Goal: Complete application form: Complete application form

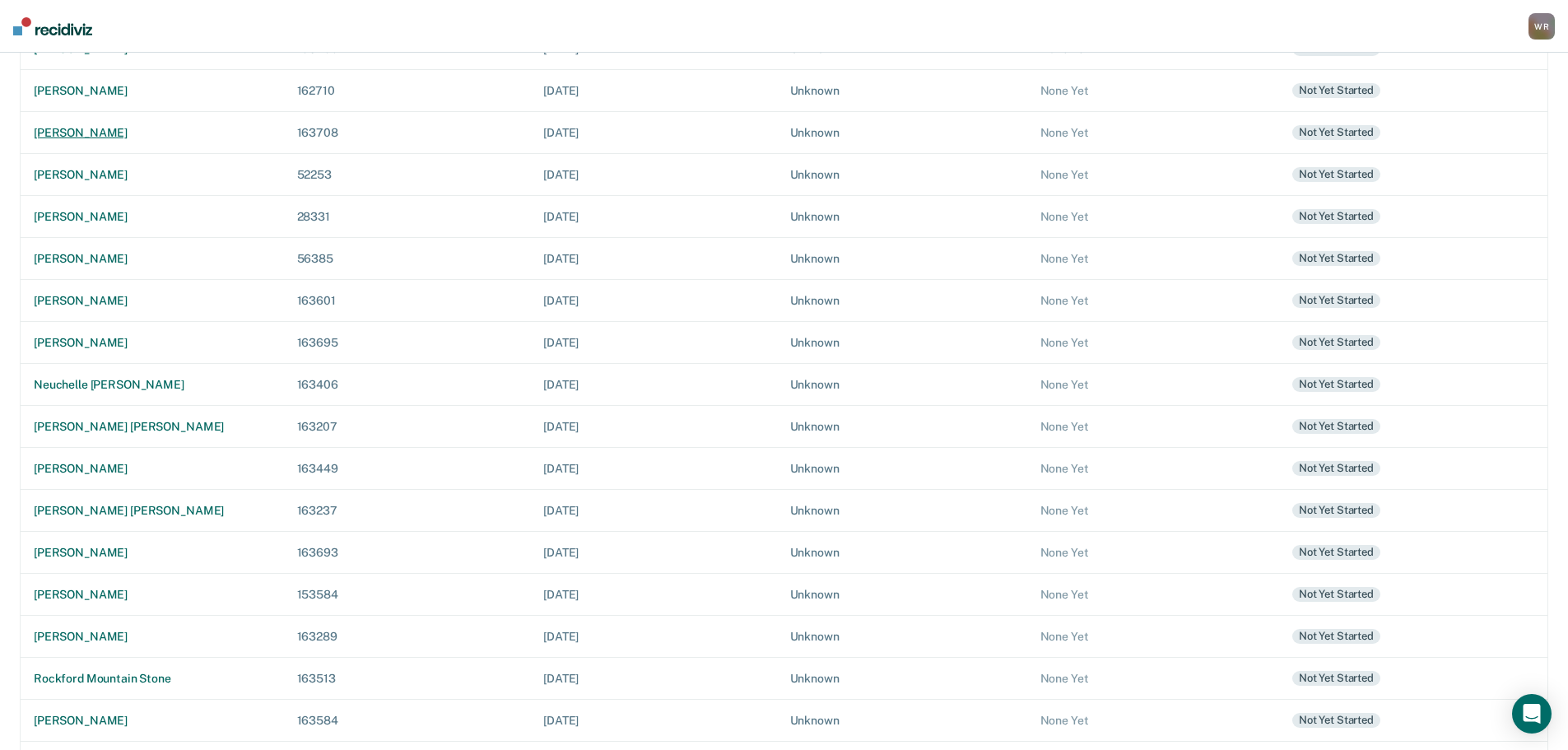
scroll to position [247, 0]
click at [86, 591] on div "[PERSON_NAME]" at bounding box center [152, 593] width 237 height 14
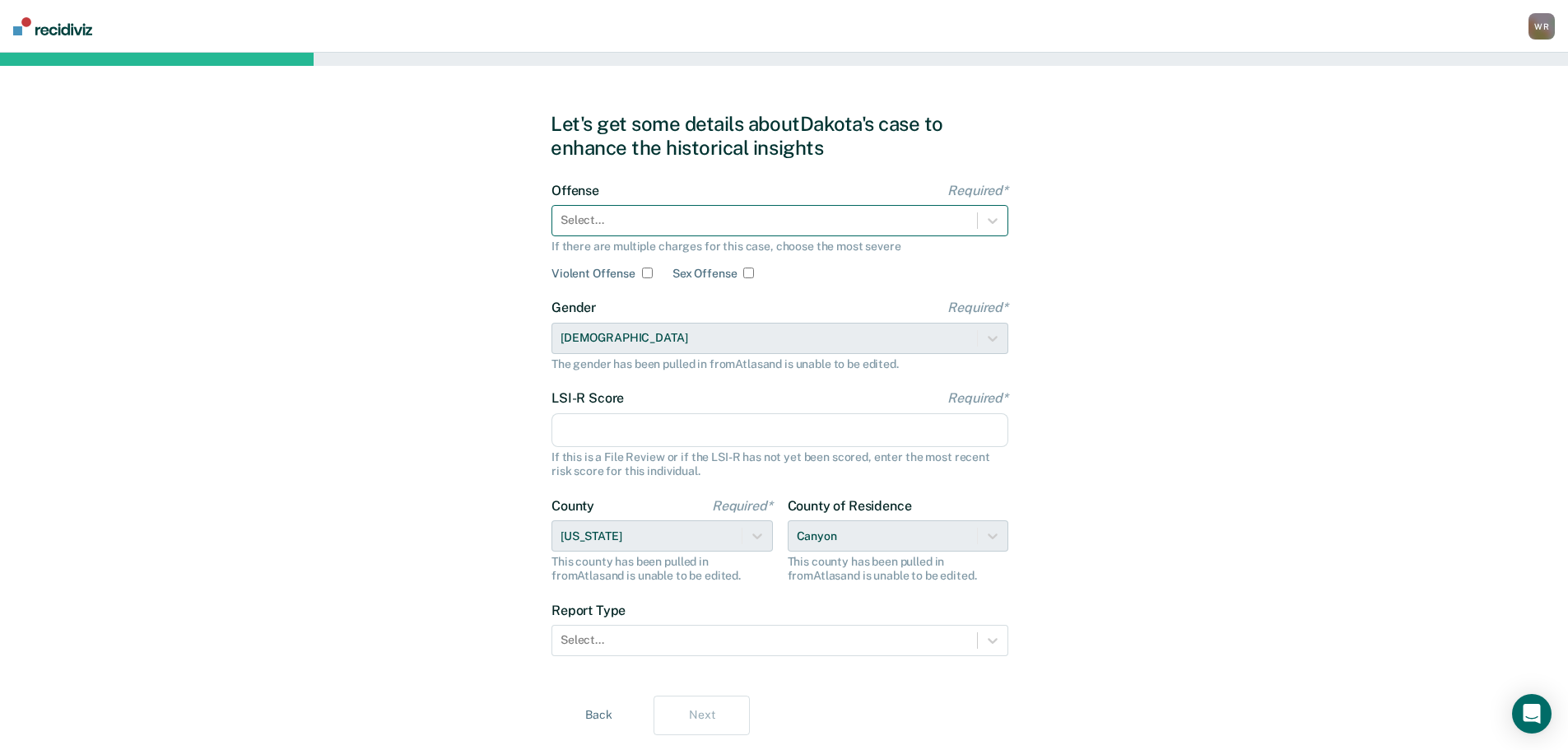
click at [929, 219] on div at bounding box center [764, 220] width 408 height 17
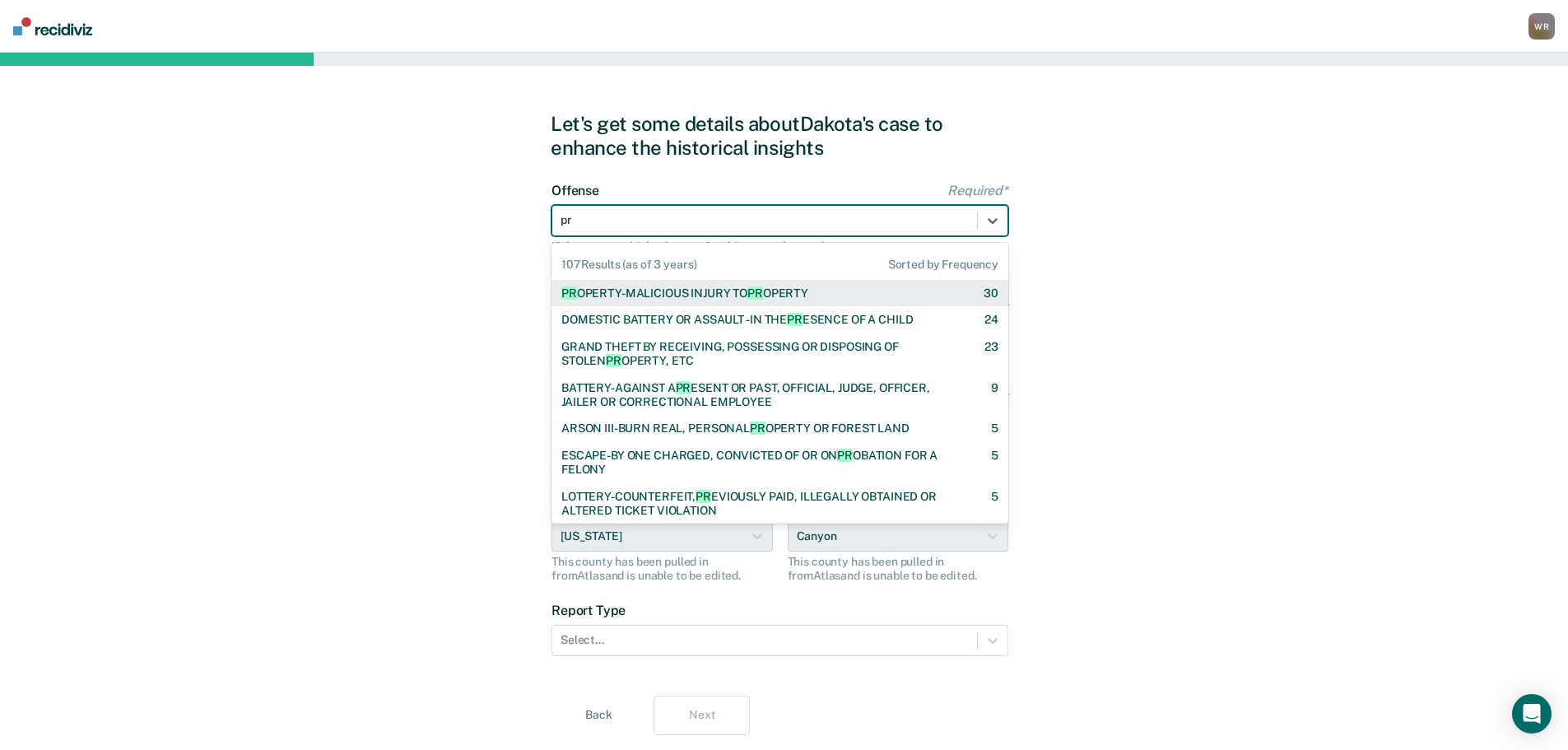
type input "p"
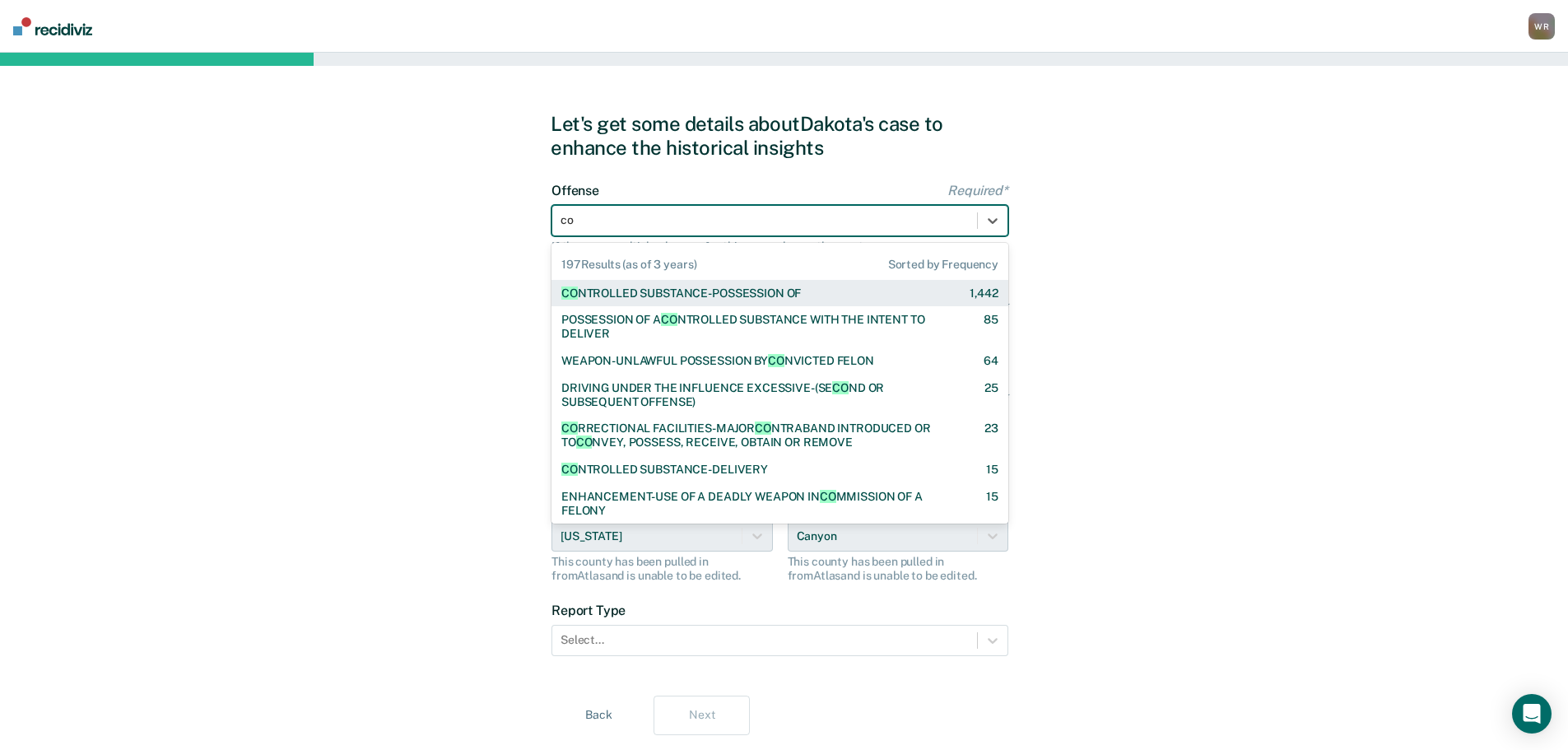
type input "con"
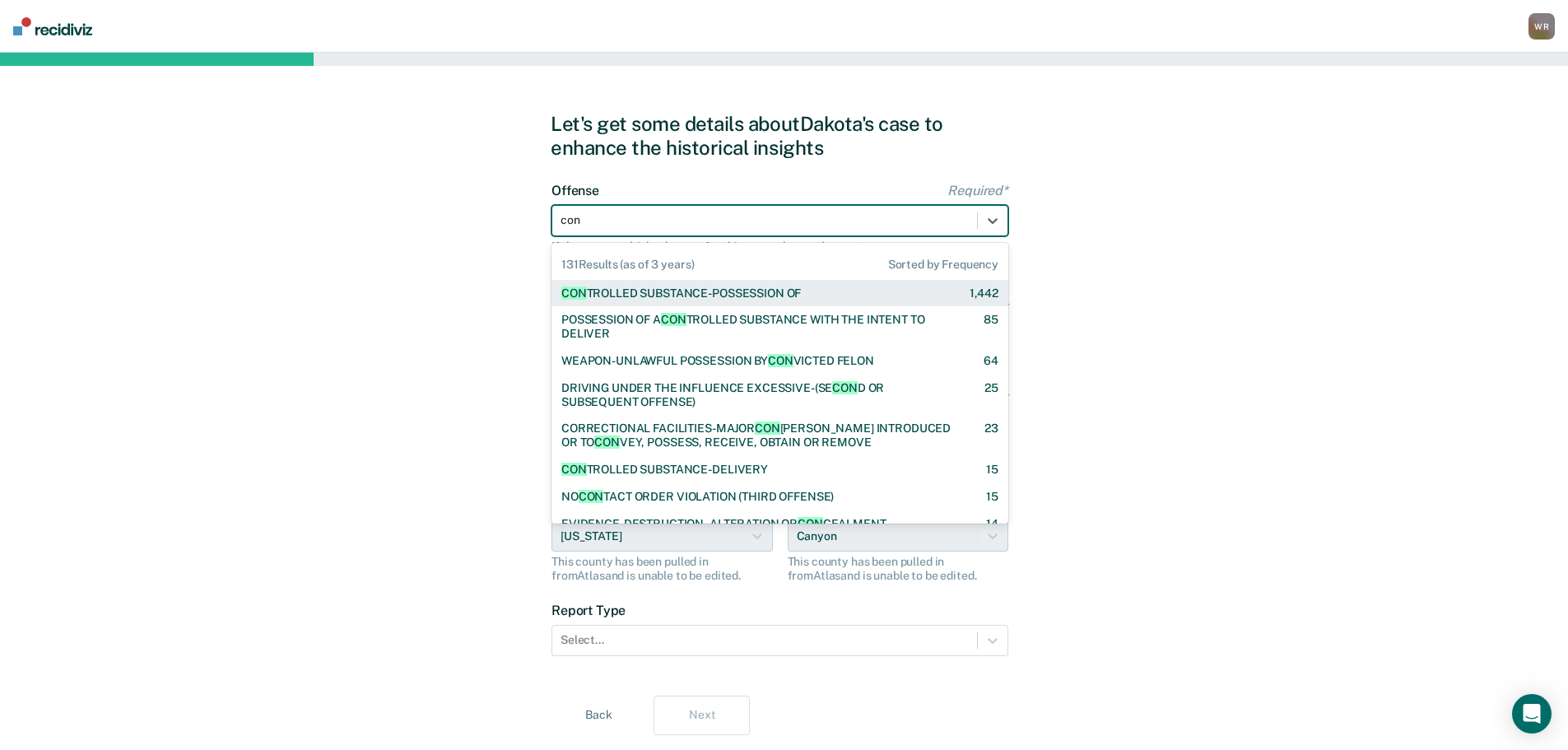
click at [806, 293] on div "CON TROLLED SUBSTANCE-POSSESSION OF 1,442" at bounding box center [779, 293] width 437 height 14
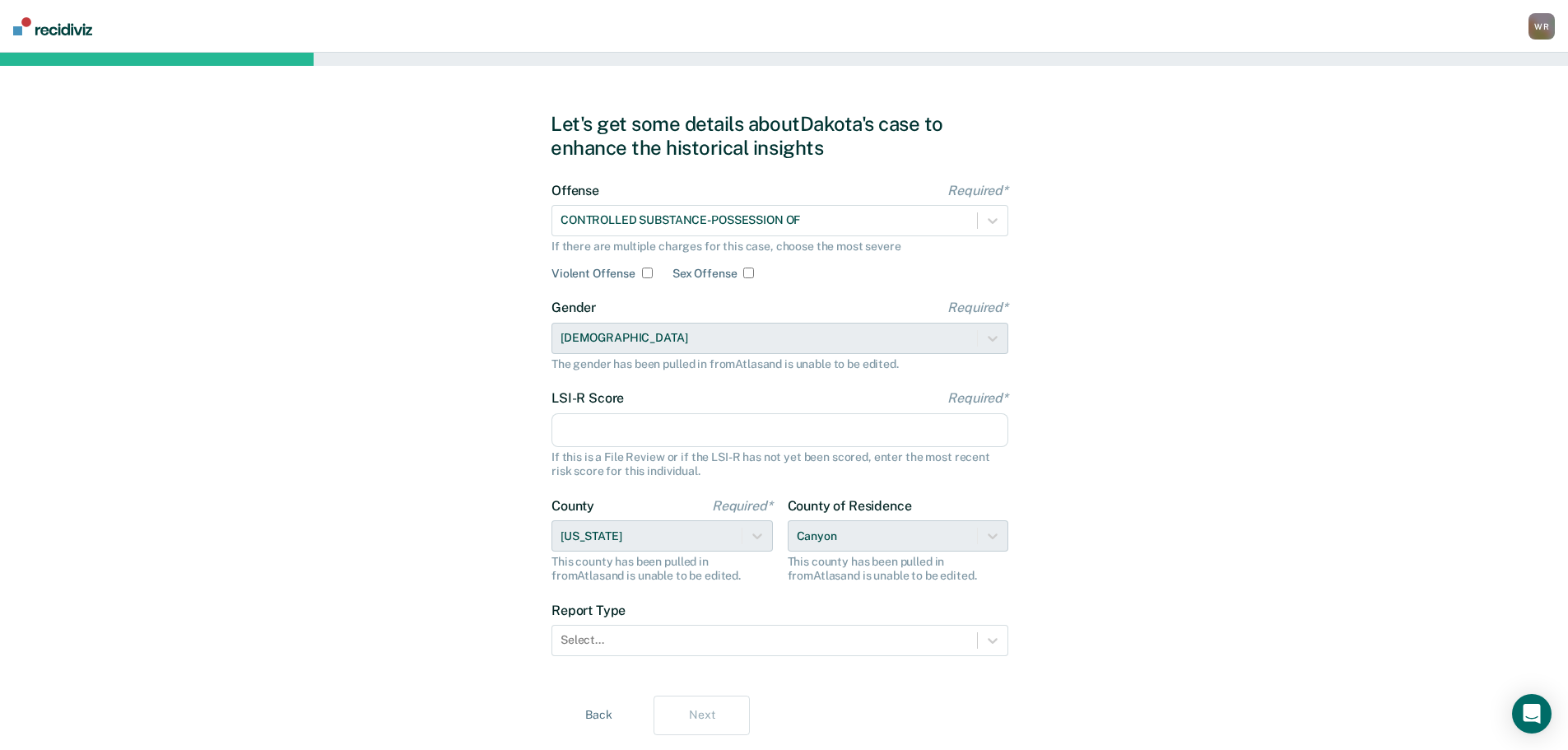
click at [597, 427] on input "LSI-R Score Required*" at bounding box center [780, 430] width 457 height 35
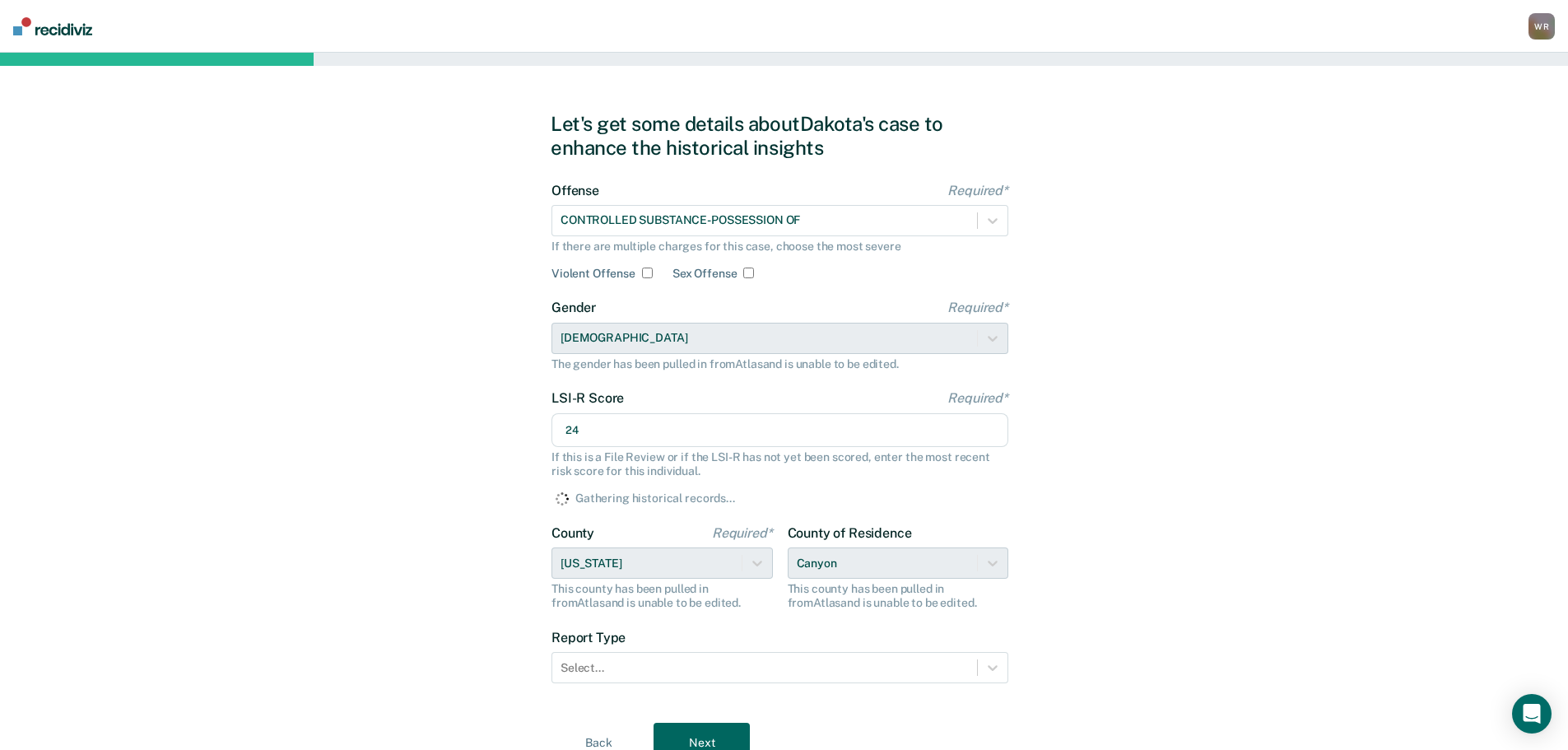
type input "24"
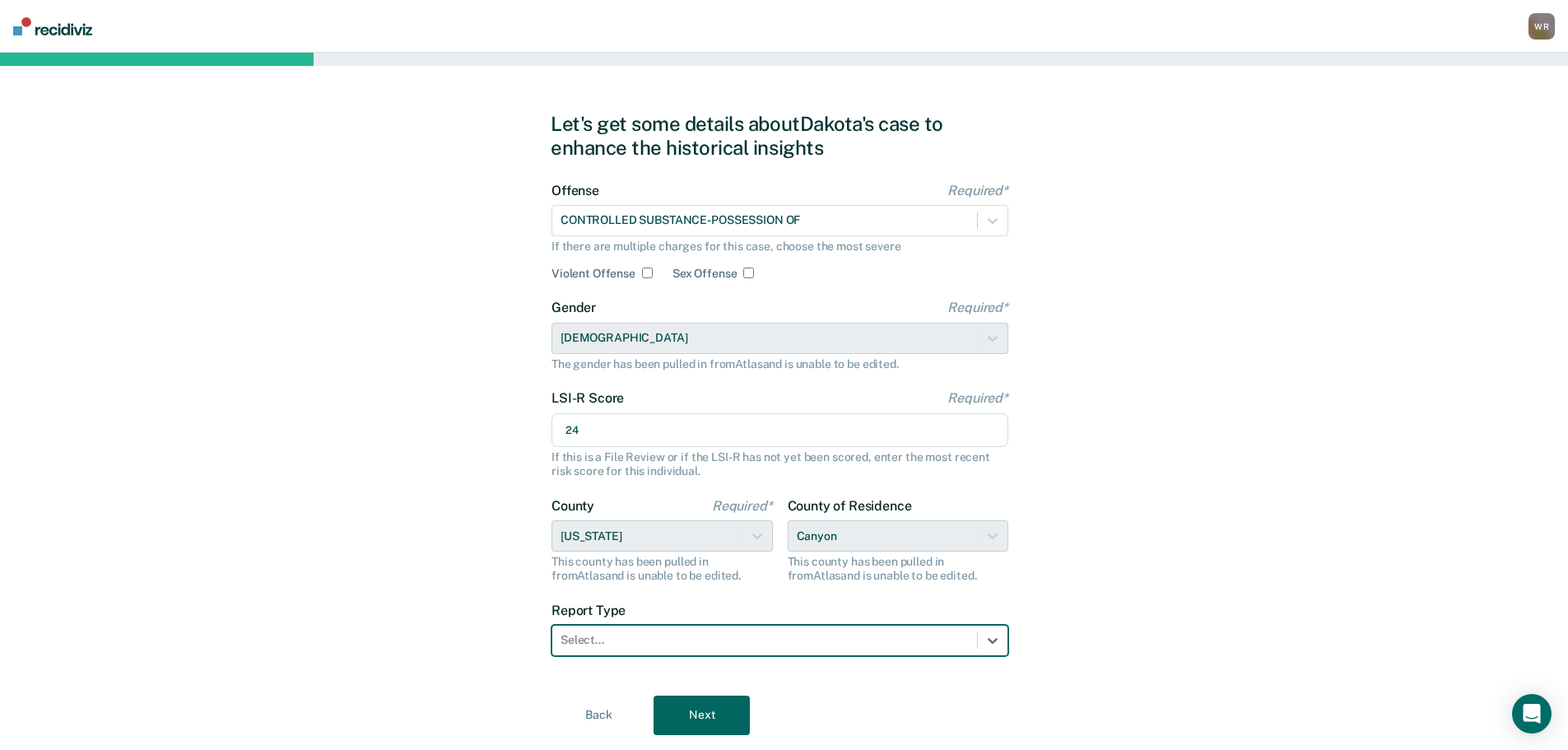
scroll to position [45, 0]
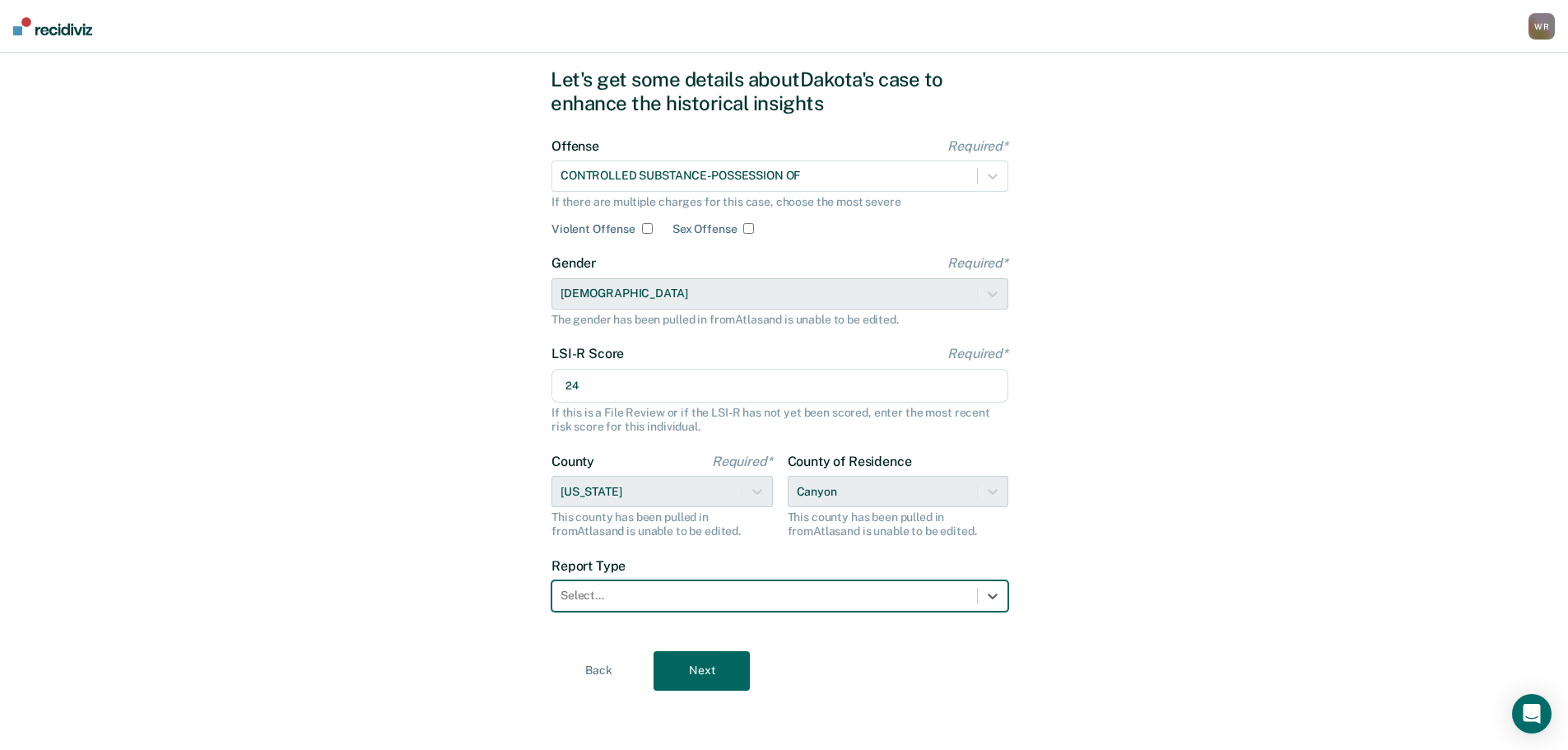
click at [725, 603] on div at bounding box center [764, 595] width 408 height 17
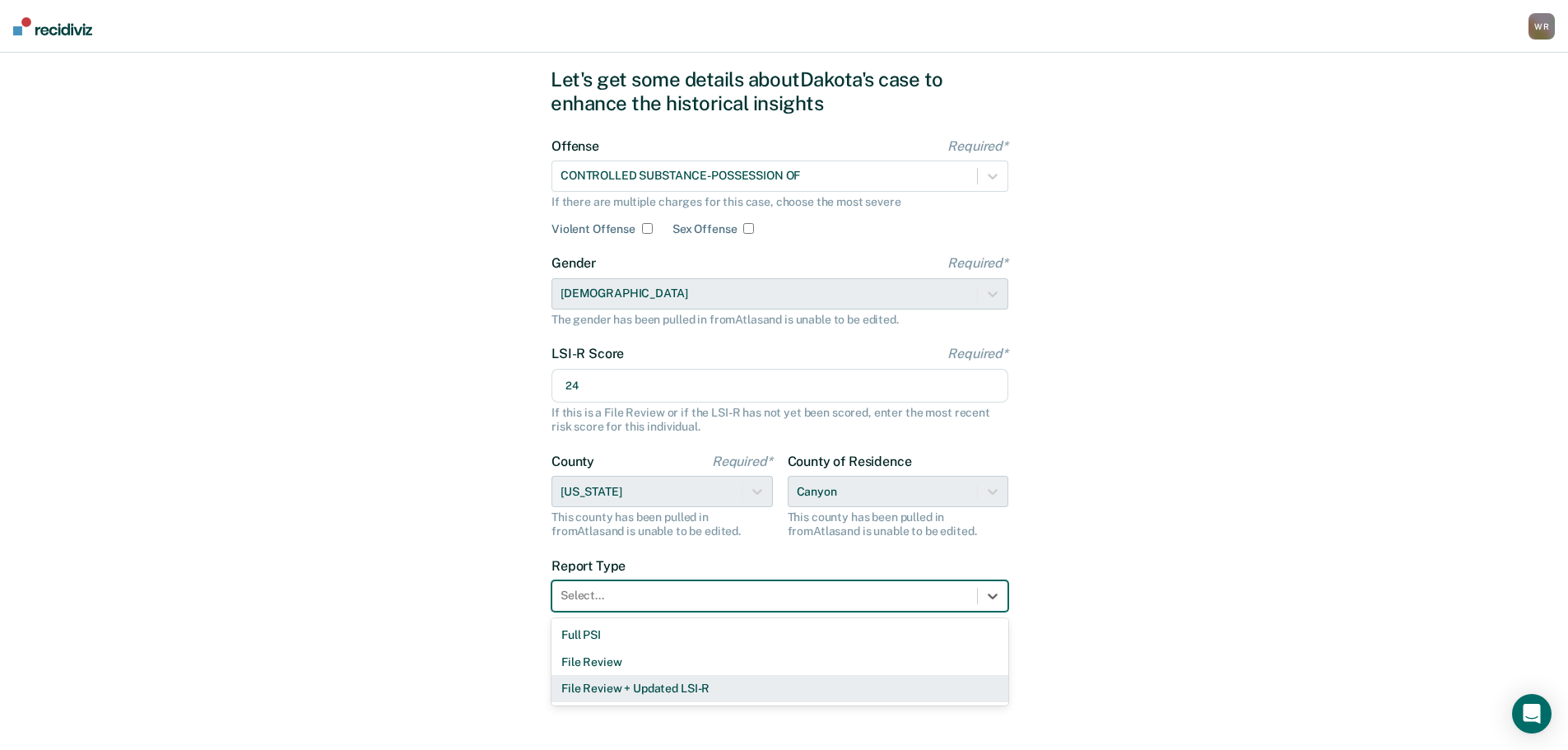
click at [635, 688] on div "File Review + Updated LSI-R" at bounding box center [780, 689] width 457 height 27
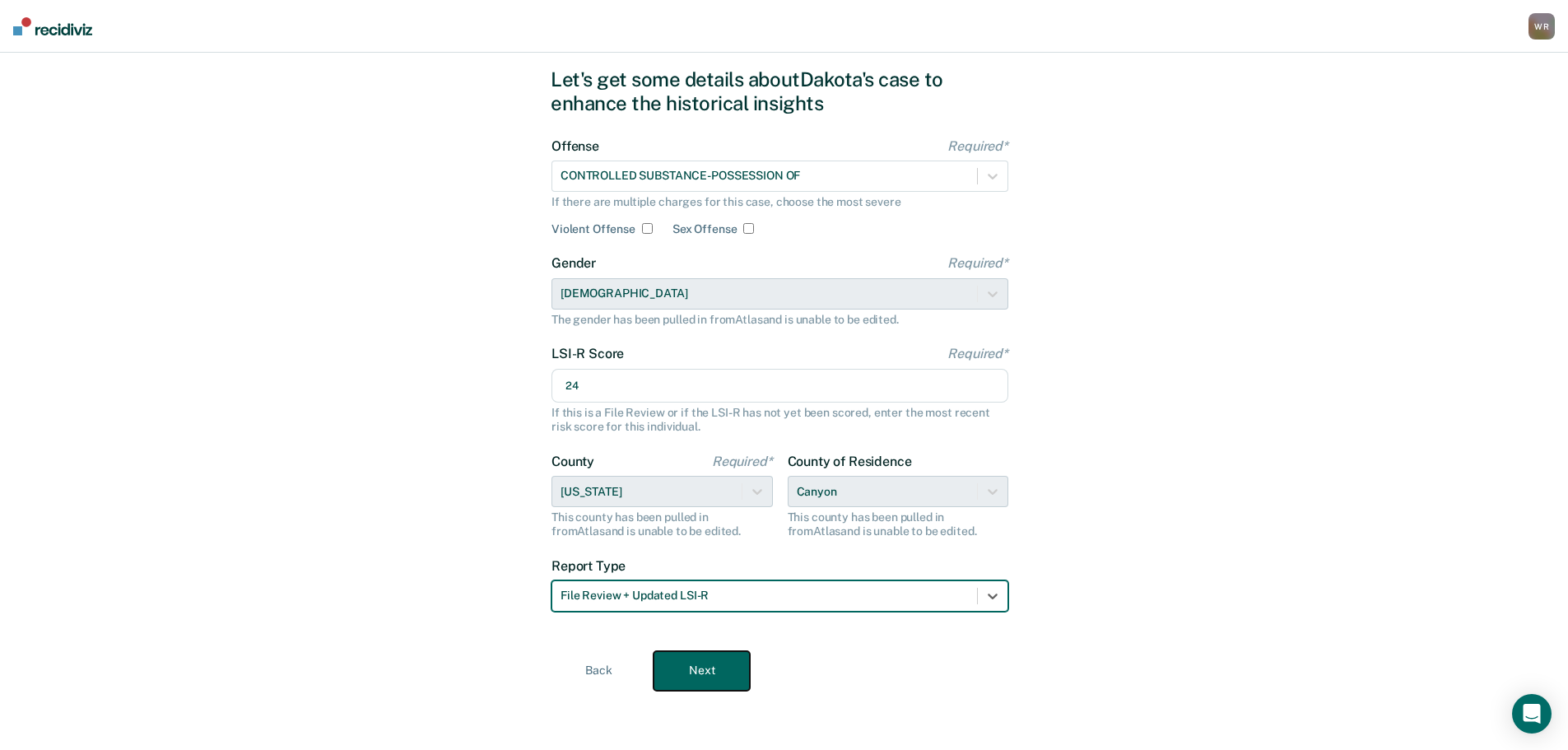
click at [695, 669] on button "Next" at bounding box center [701, 670] width 96 height 40
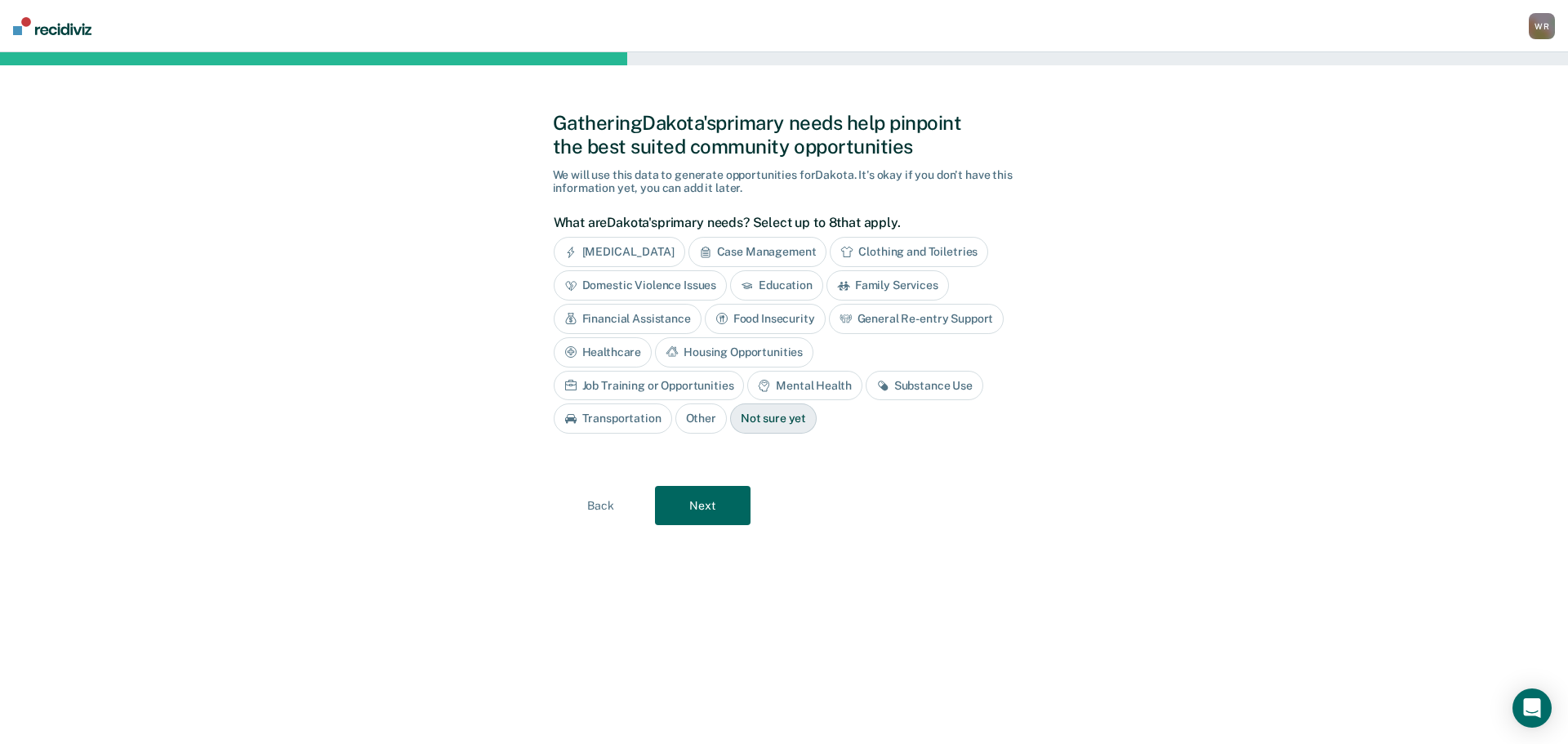
click at [919, 316] on div "General Re-entry Support" at bounding box center [916, 319] width 176 height 30
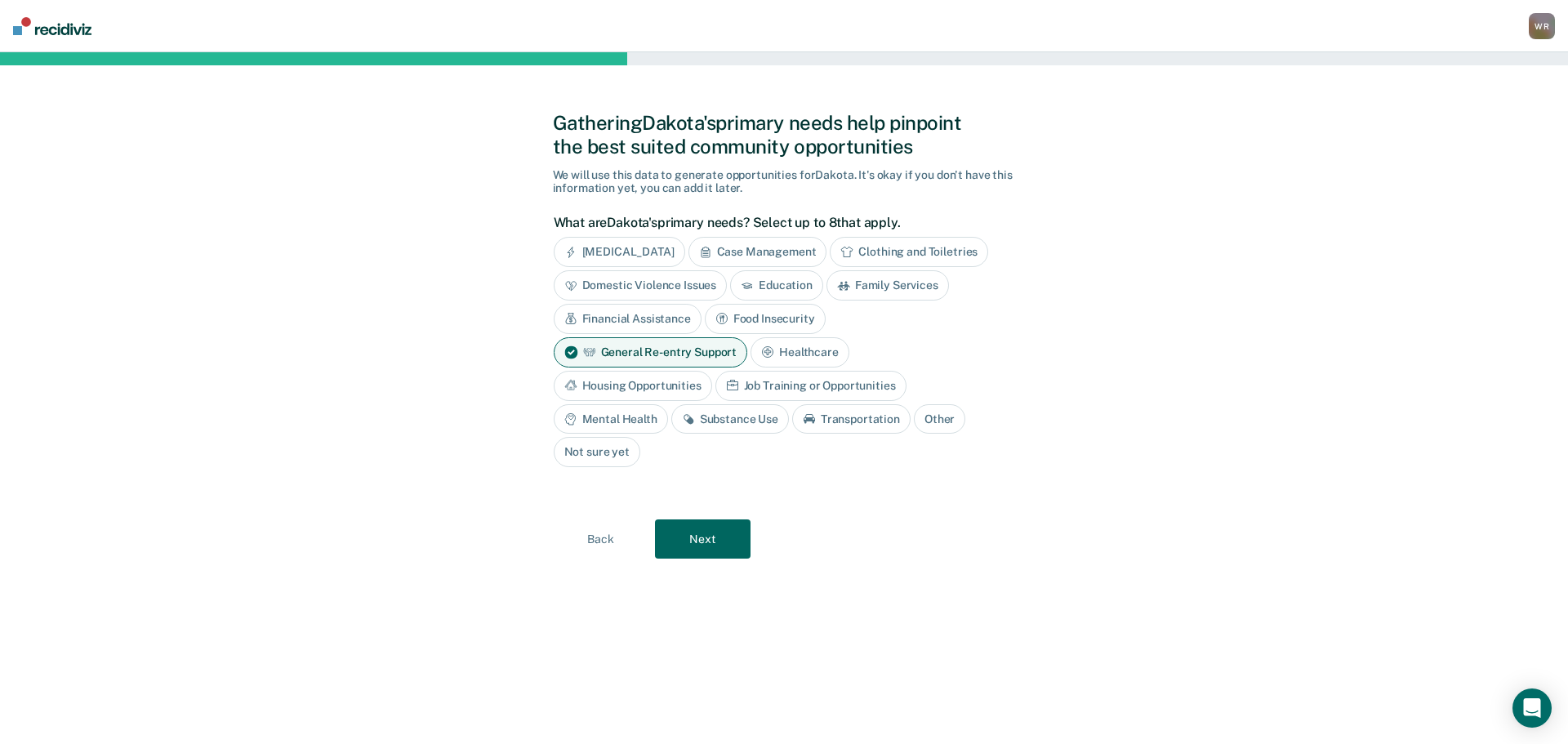
drag, startPoint x: 612, startPoint y: 384, endPoint x: 631, endPoint y: 379, distance: 19.6
click at [613, 384] on div "Housing Opportunities" at bounding box center [632, 386] width 159 height 30
click at [632, 424] on div "Mental Health" at bounding box center [611, 419] width 114 height 30
click at [725, 418] on div "Substance Use" at bounding box center [749, 419] width 118 height 30
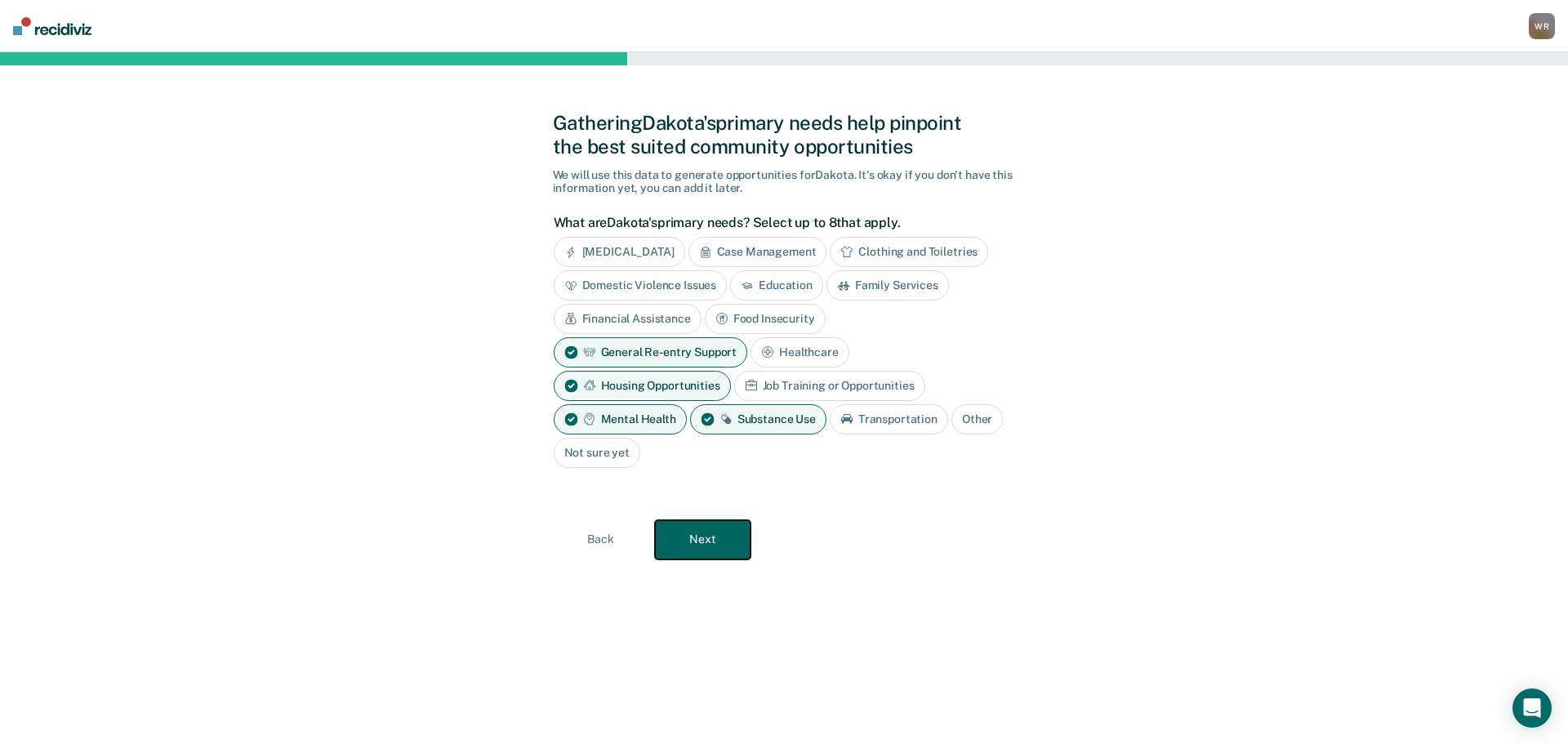
click at [701, 540] on button "Next" at bounding box center [703, 540] width 96 height 39
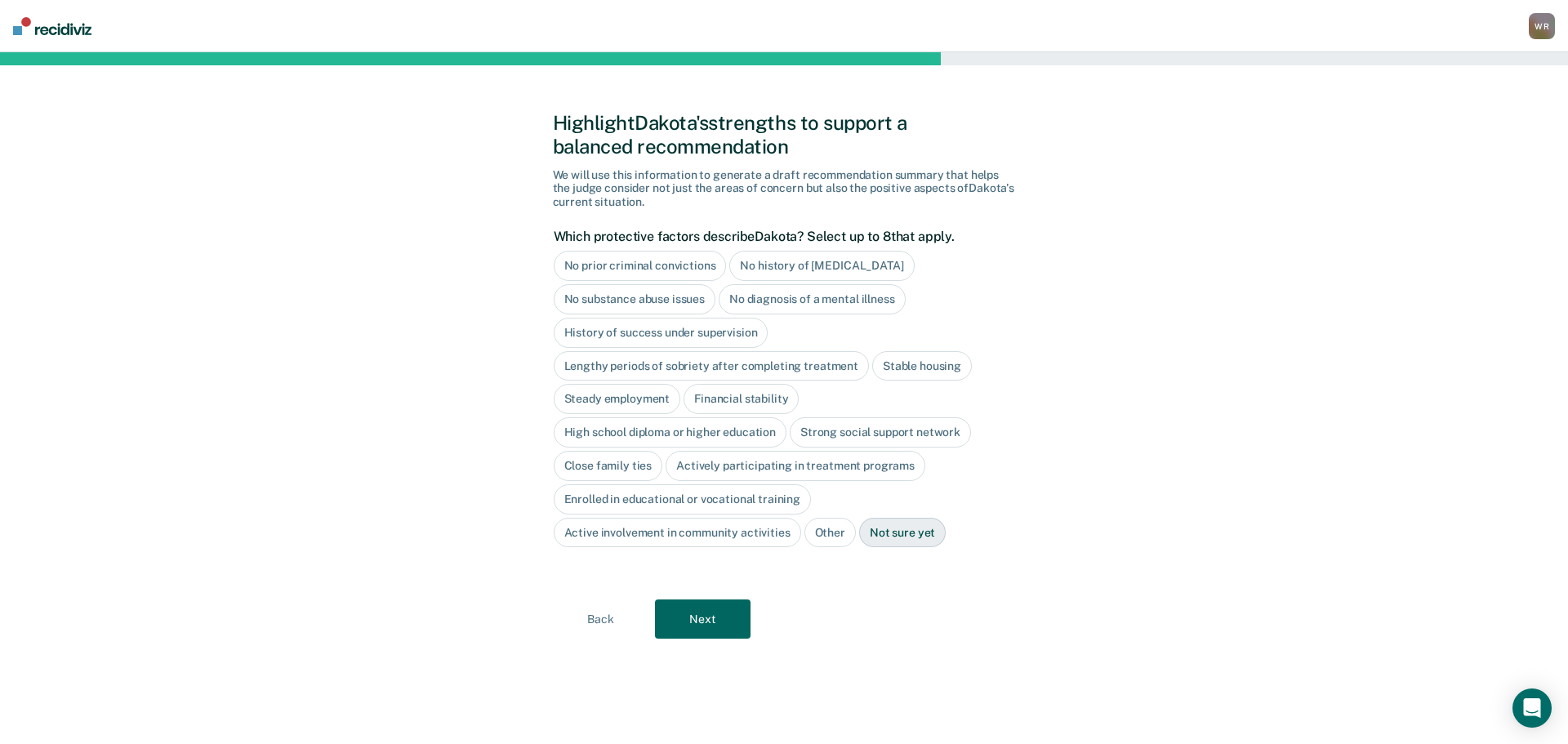
click at [600, 402] on div "Steady employment" at bounding box center [617, 399] width 128 height 30
click at [711, 615] on button "Next" at bounding box center [703, 620] width 96 height 39
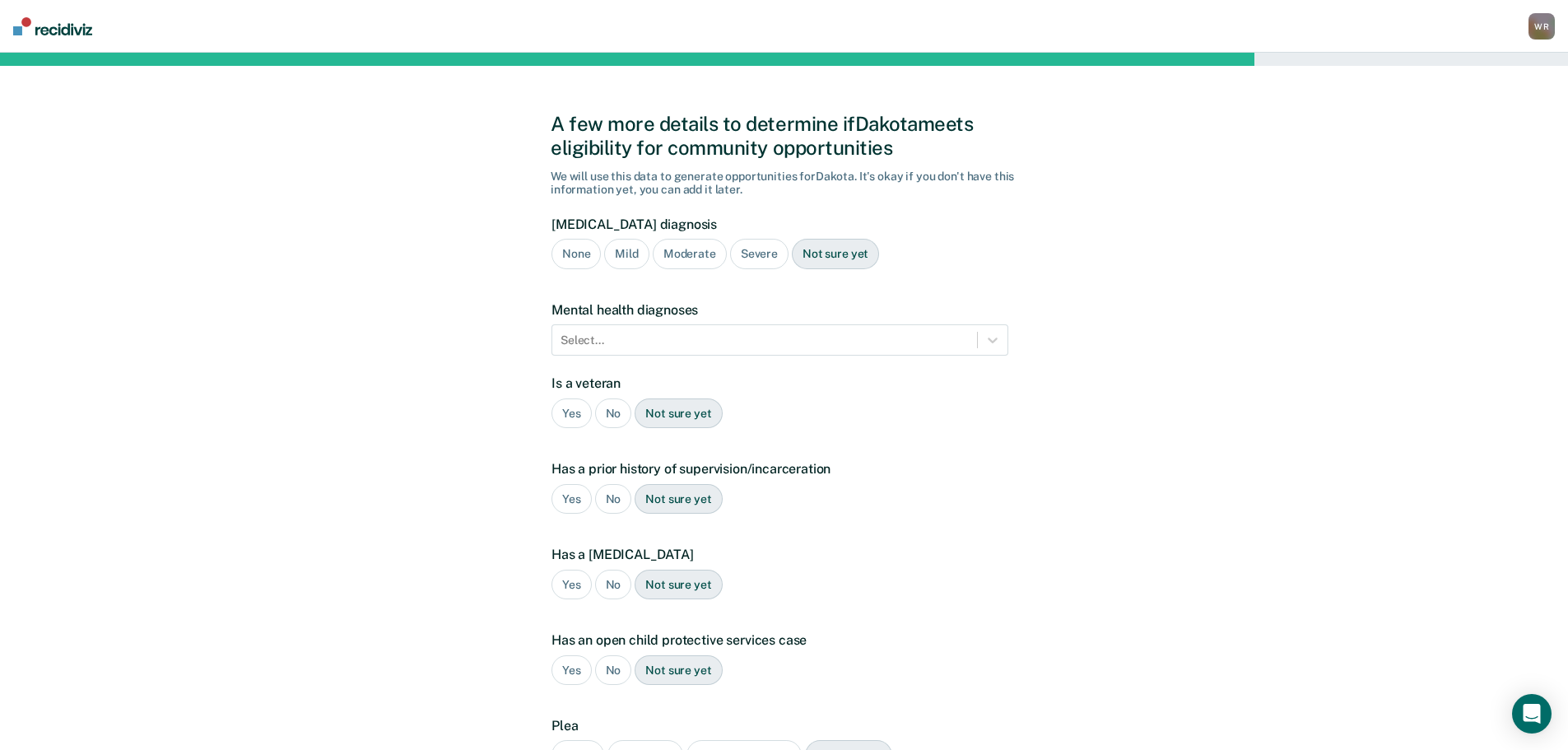
click at [848, 249] on div "Not sure yet" at bounding box center [835, 254] width 87 height 30
click at [782, 331] on div "Select..." at bounding box center [765, 340] width 425 height 24
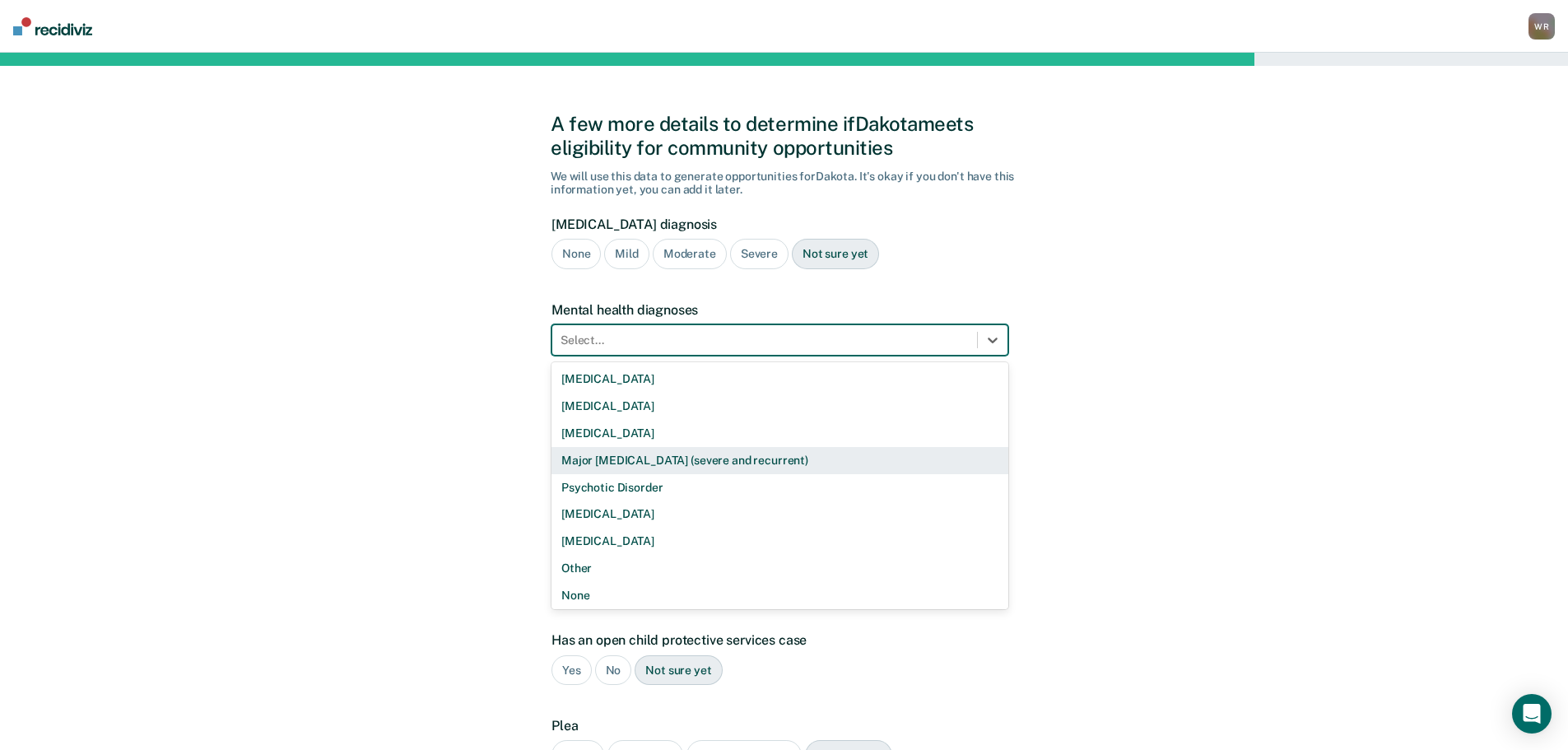
click at [646, 459] on div "Major [MEDICAL_DATA] (severe and recurrent)" at bounding box center [780, 460] width 457 height 27
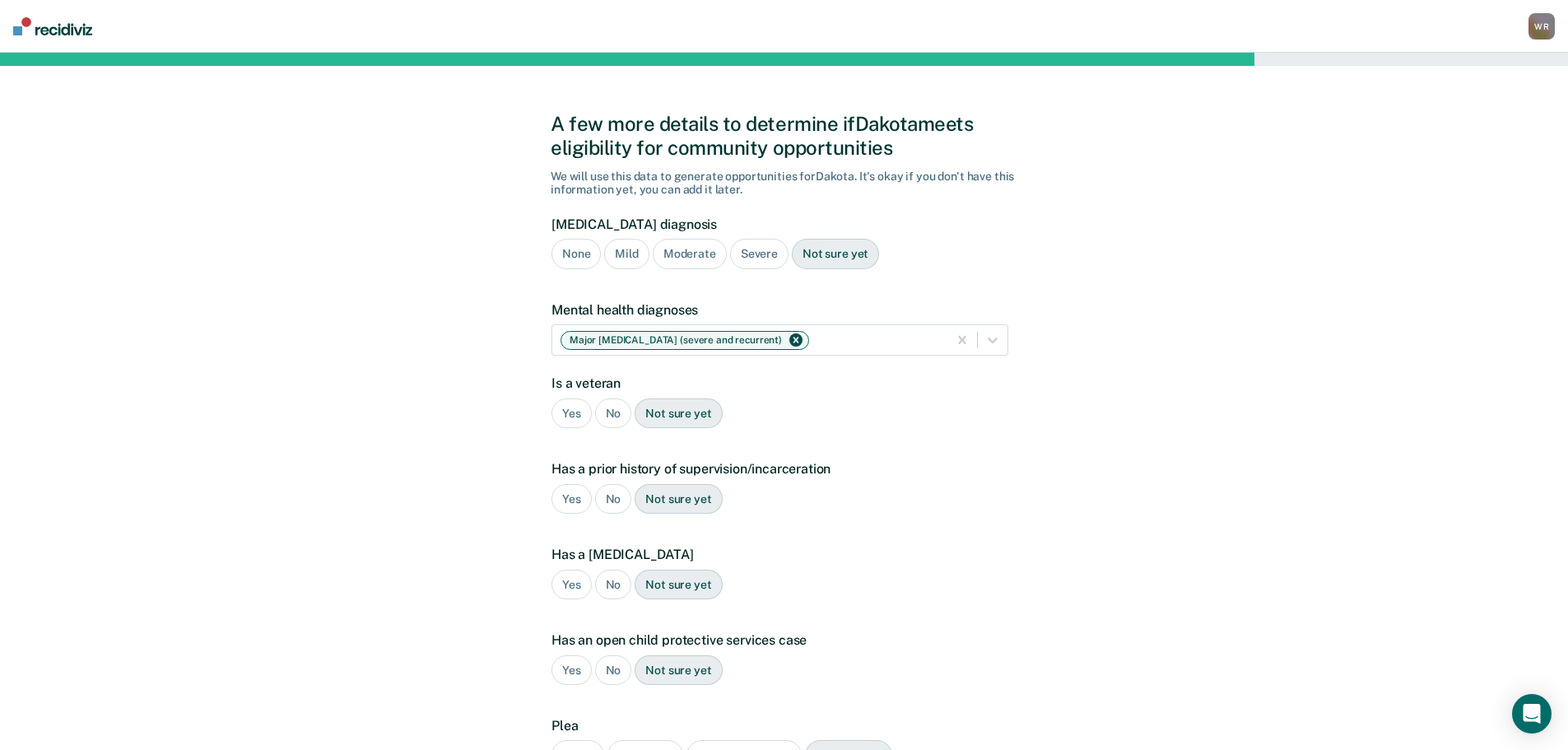
click at [614, 405] on div "No" at bounding box center [613, 414] width 37 height 30
click at [568, 502] on div "Yes" at bounding box center [572, 499] width 41 height 30
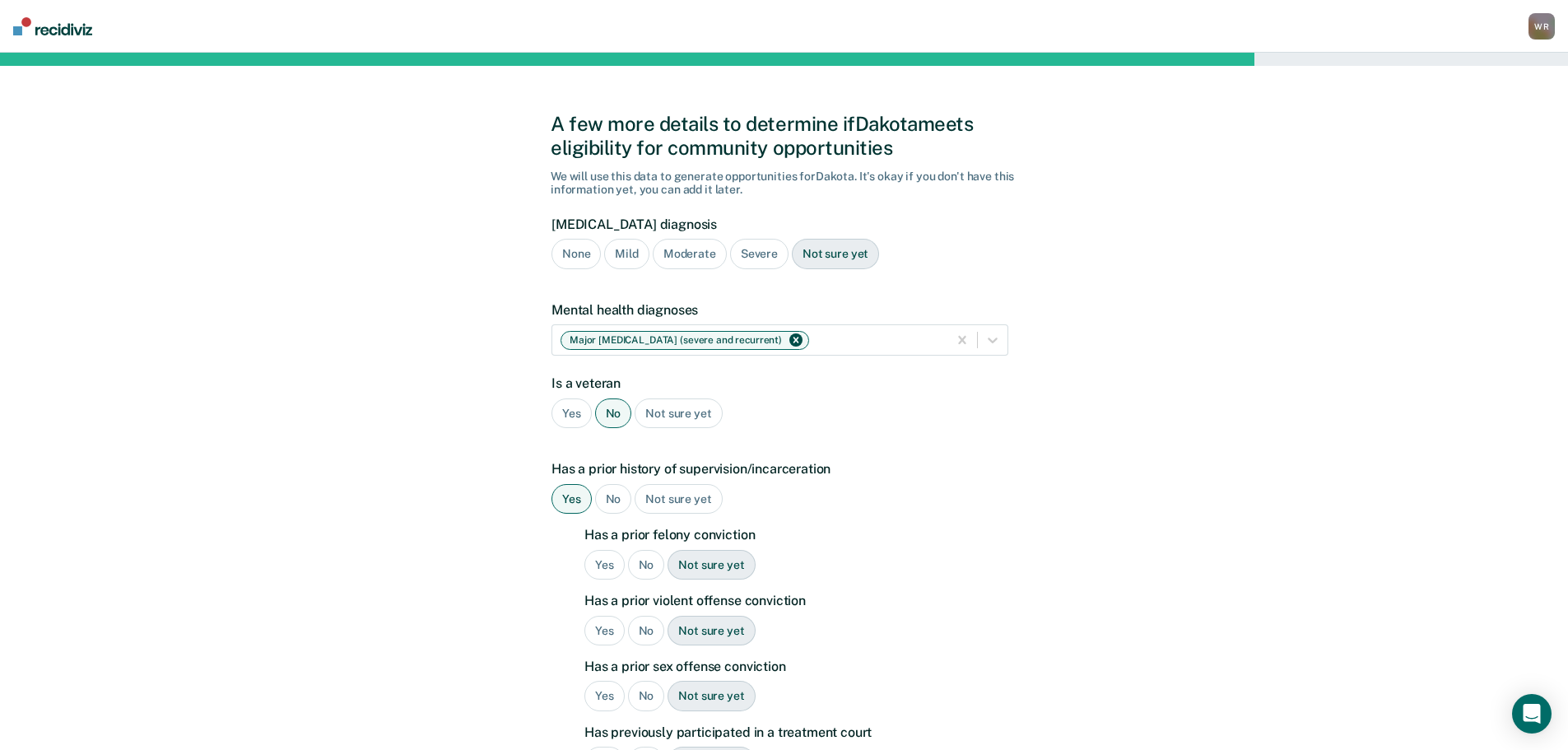
click at [612, 565] on div "Yes" at bounding box center [605, 565] width 41 height 30
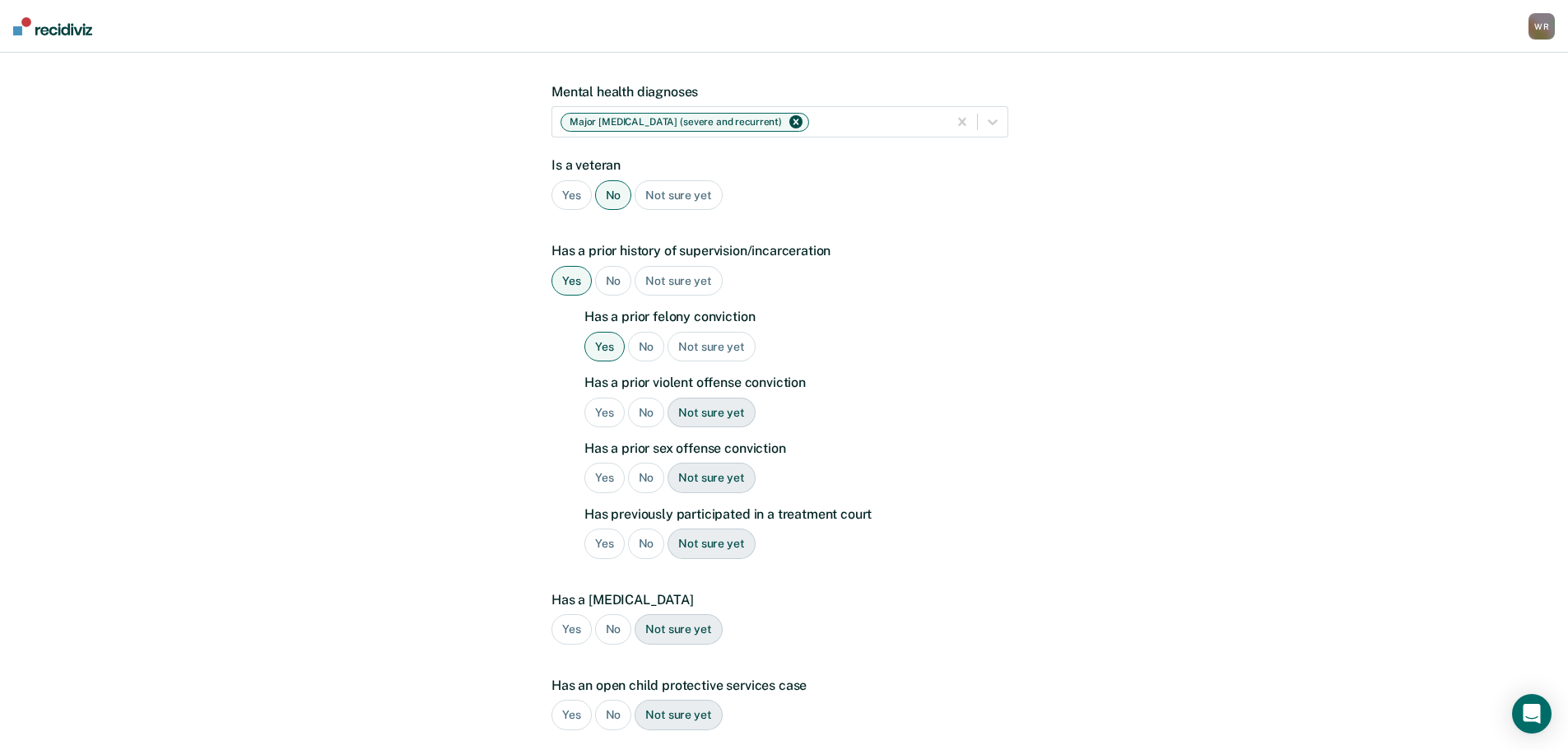
scroll to position [247, 0]
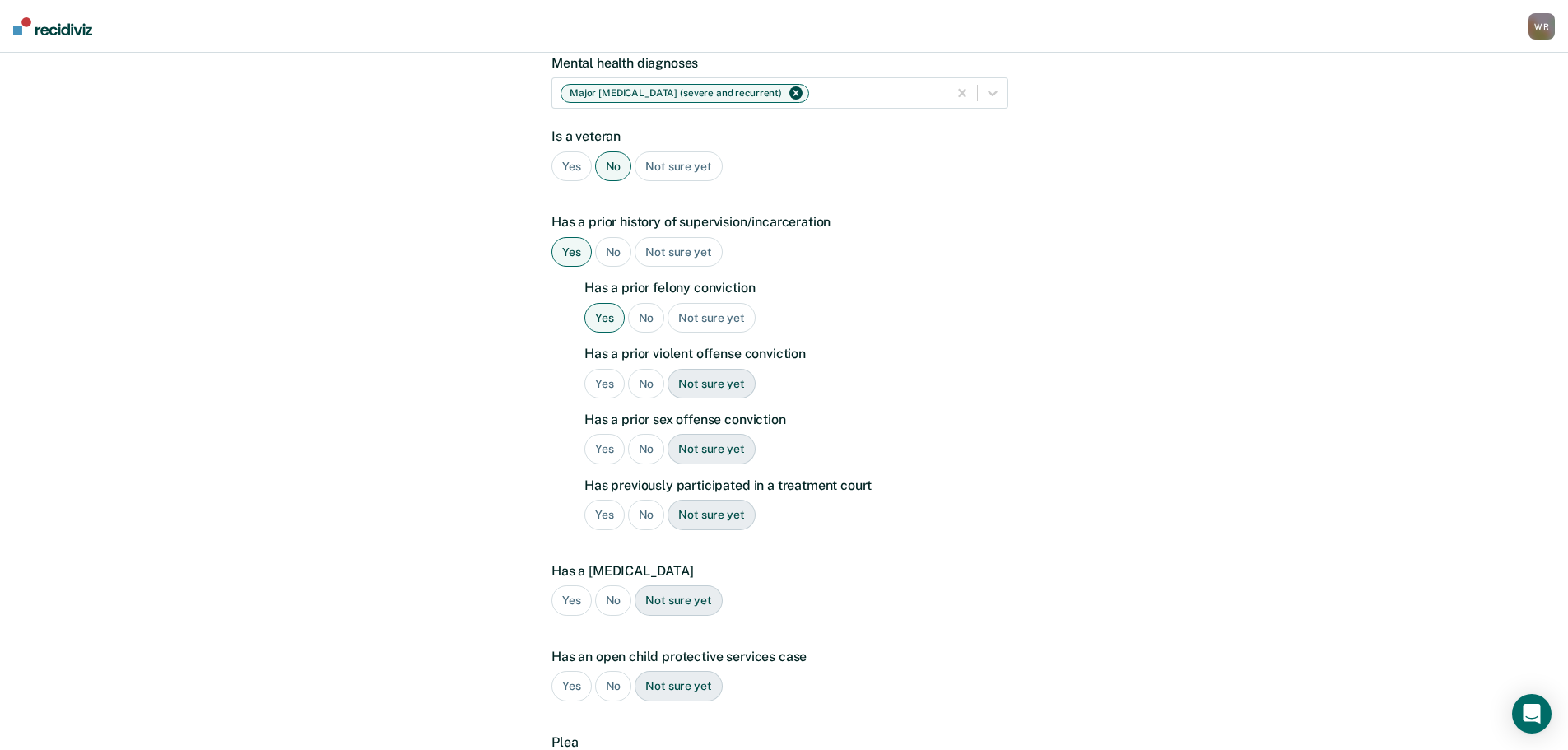
click at [639, 385] on div "No" at bounding box center [646, 384] width 37 height 30
click at [643, 448] on div "No" at bounding box center [646, 449] width 37 height 30
click at [646, 514] on div "No" at bounding box center [646, 515] width 37 height 30
click at [617, 602] on div "No" at bounding box center [613, 601] width 37 height 30
click at [603, 690] on div "No" at bounding box center [613, 687] width 37 height 30
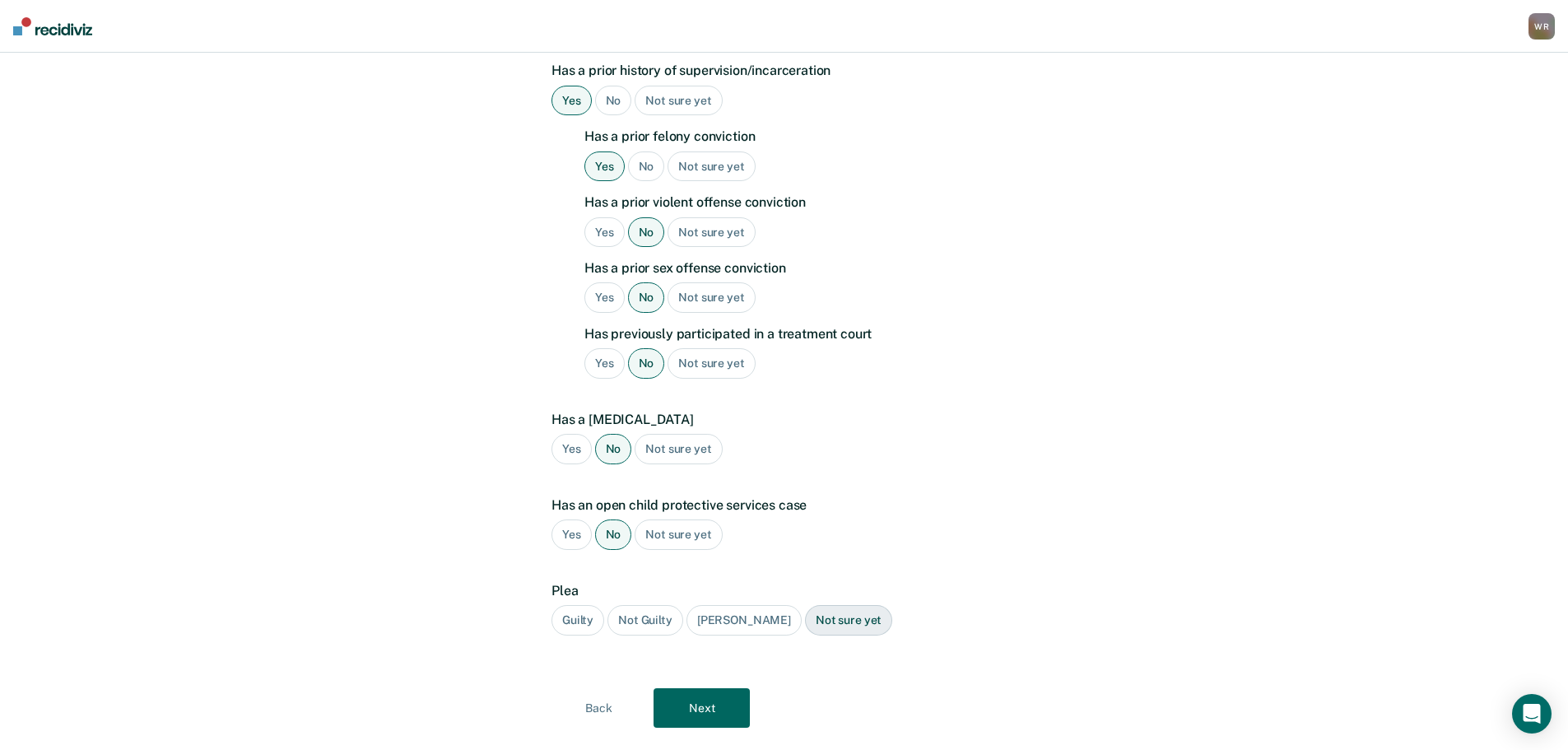
scroll to position [411, 0]
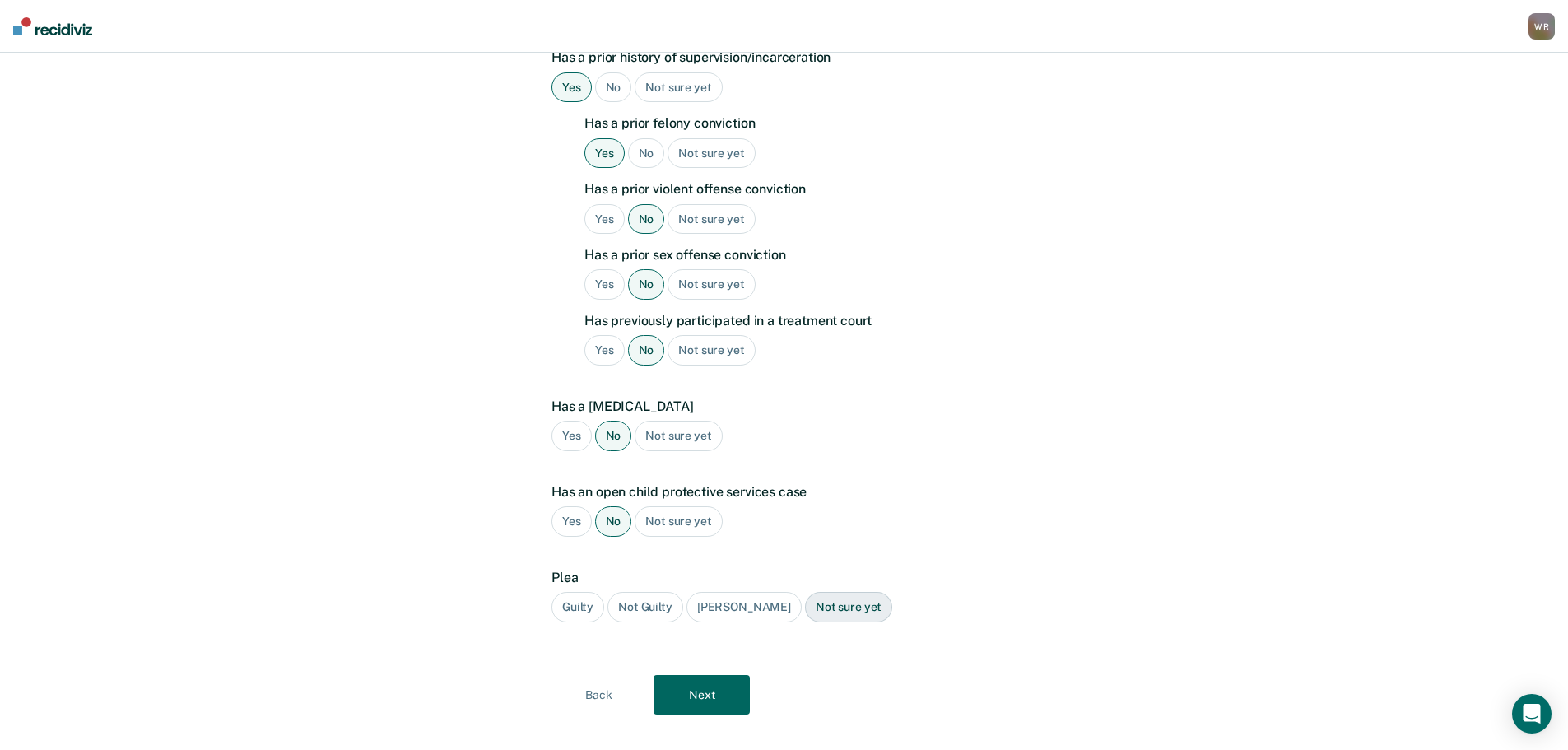
click at [578, 615] on div "Guilty" at bounding box center [578, 607] width 52 height 30
click at [696, 691] on button "Next" at bounding box center [701, 695] width 96 height 40
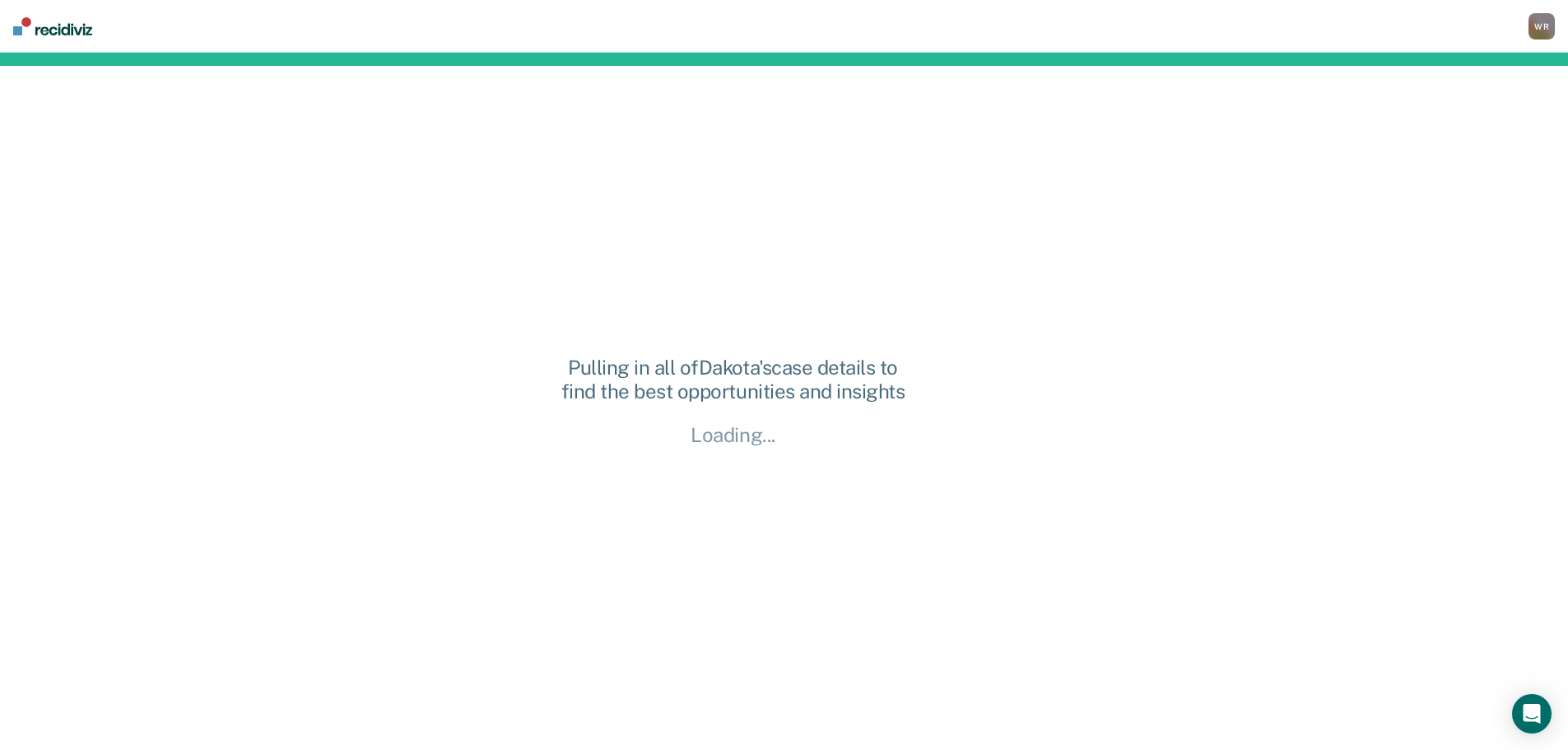
scroll to position [0, 0]
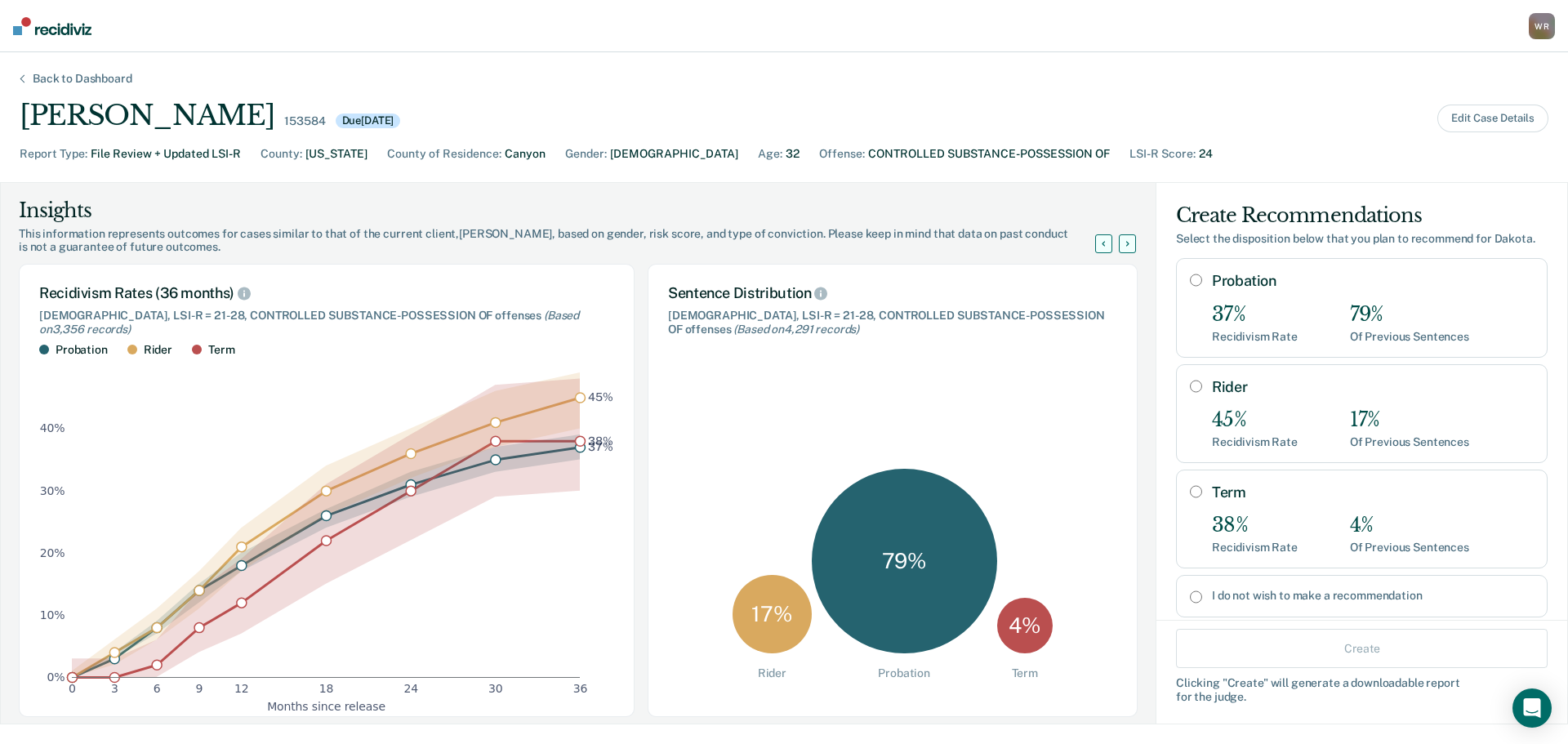
click at [1255, 318] on div "37%" at bounding box center [1255, 315] width 86 height 24
radio input "true"
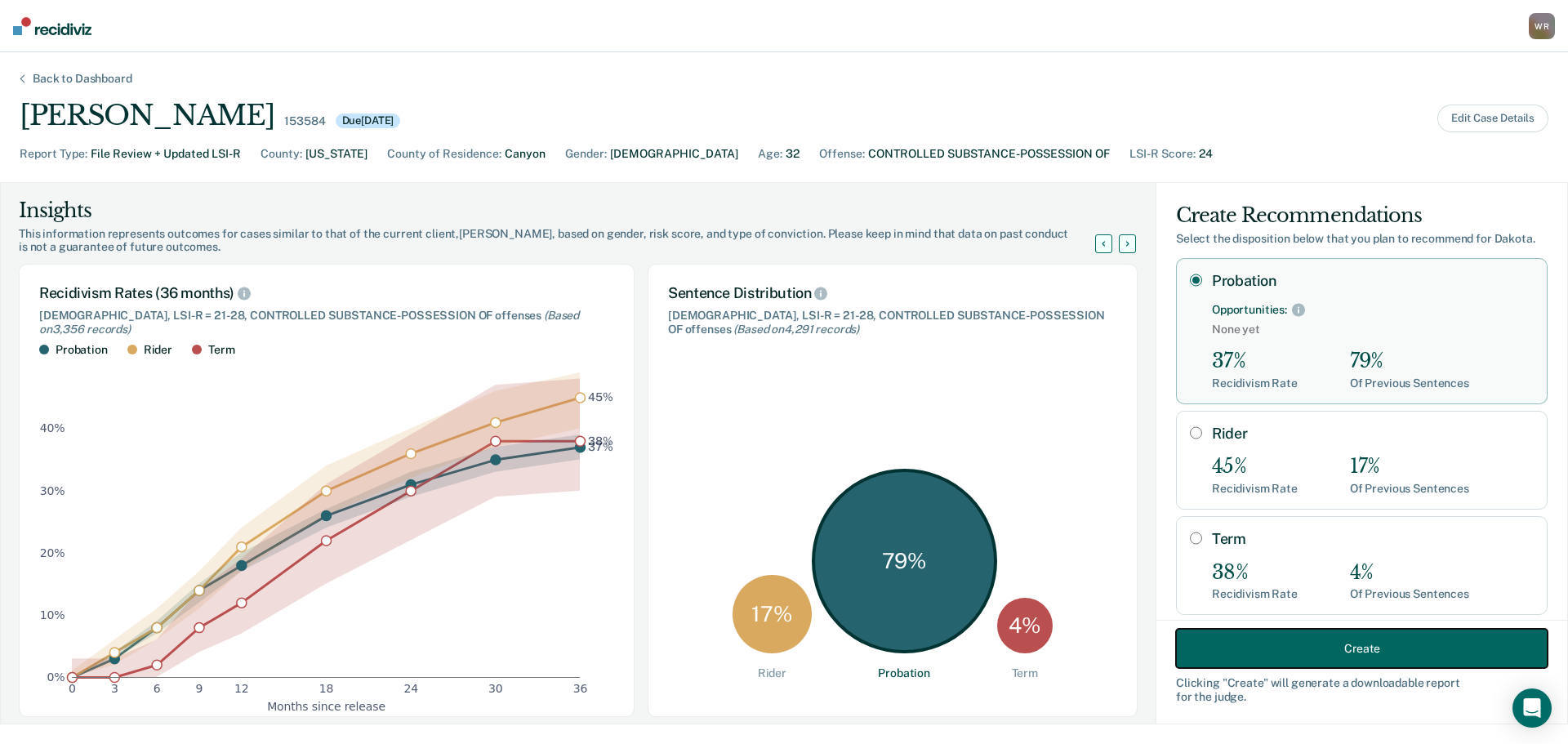
click at [1371, 655] on button "Create" at bounding box center [1362, 648] width 372 height 39
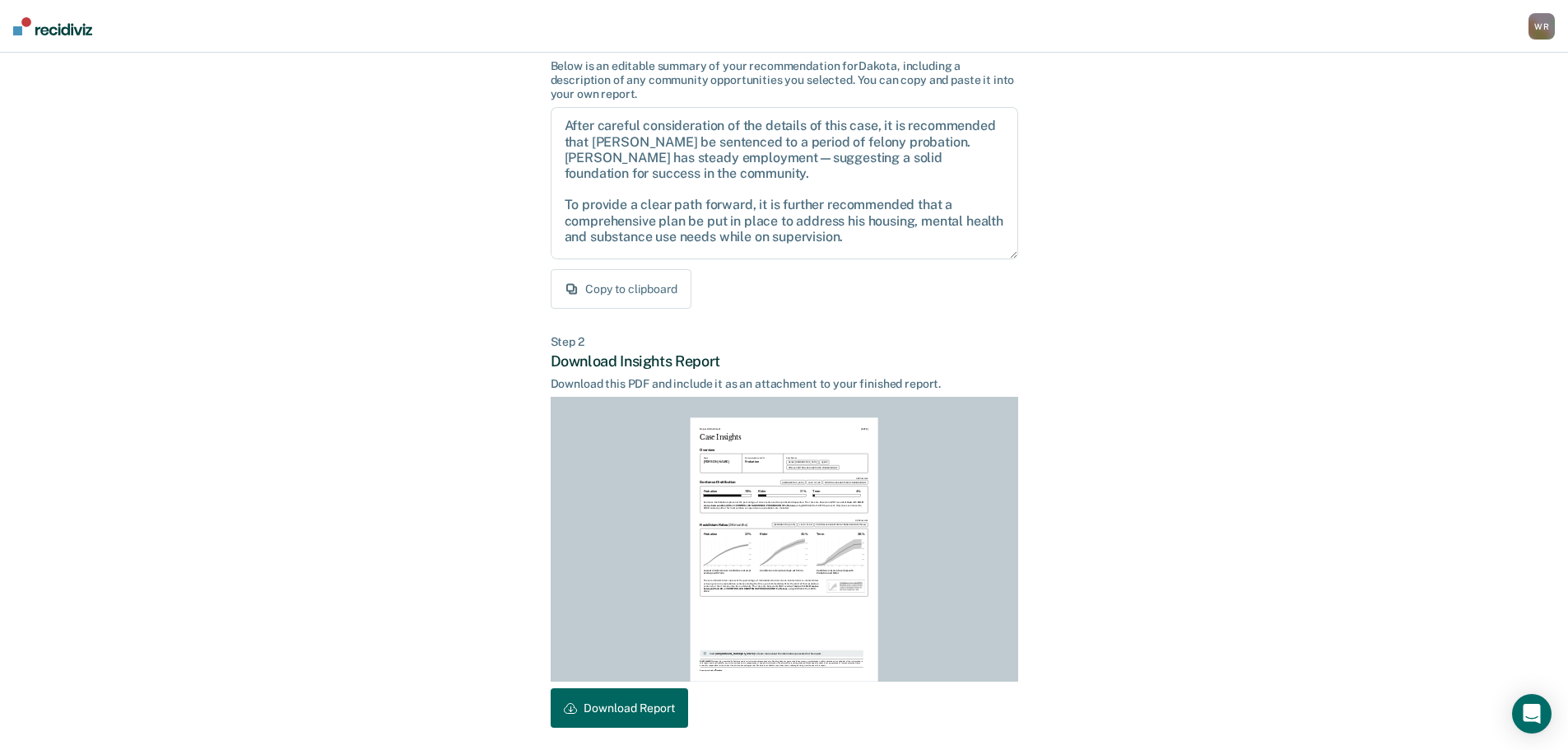
scroll to position [189, 0]
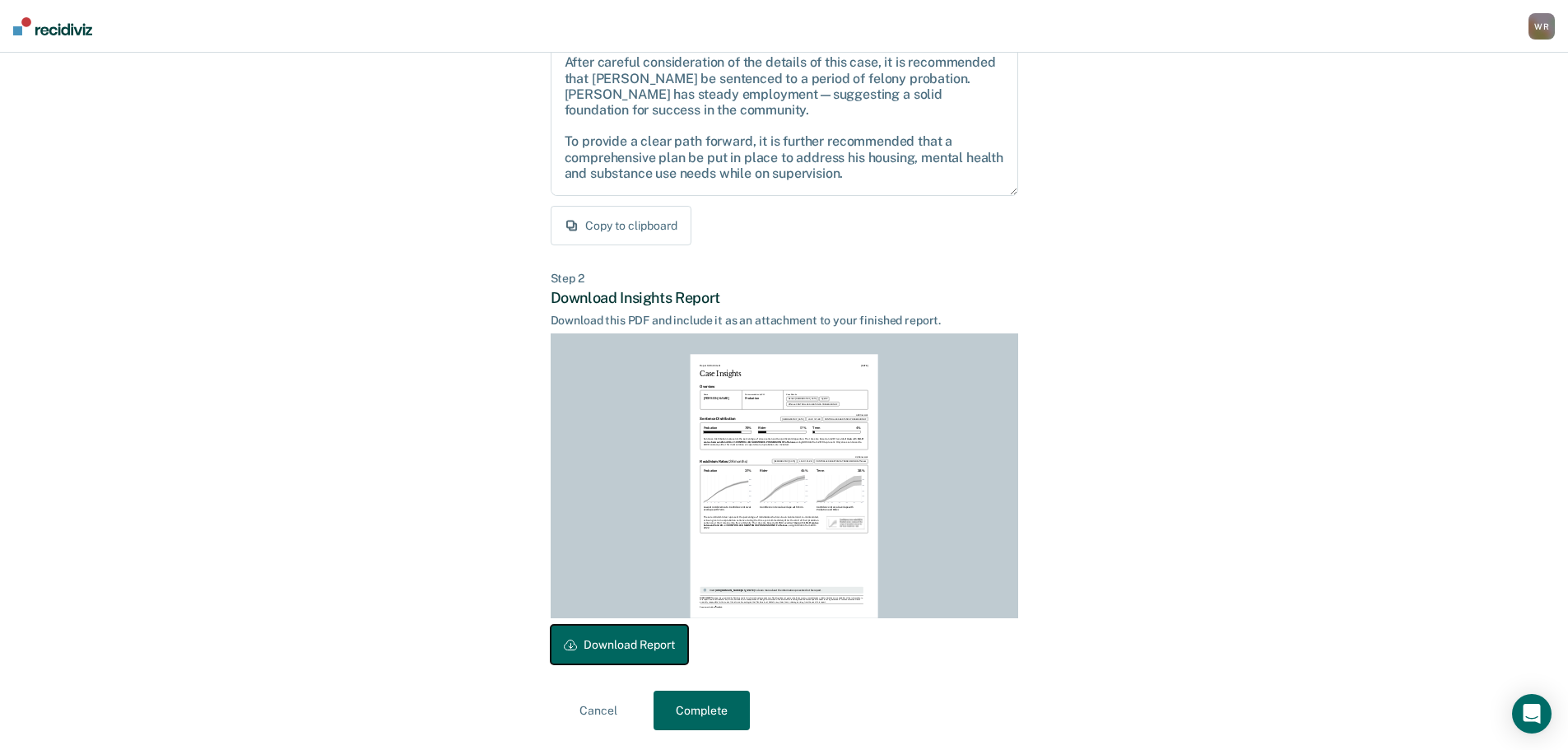
click at [614, 647] on button "Download Report" at bounding box center [619, 644] width 137 height 40
click at [723, 707] on button "Complete" at bounding box center [701, 710] width 96 height 40
